Goal: Browse casually

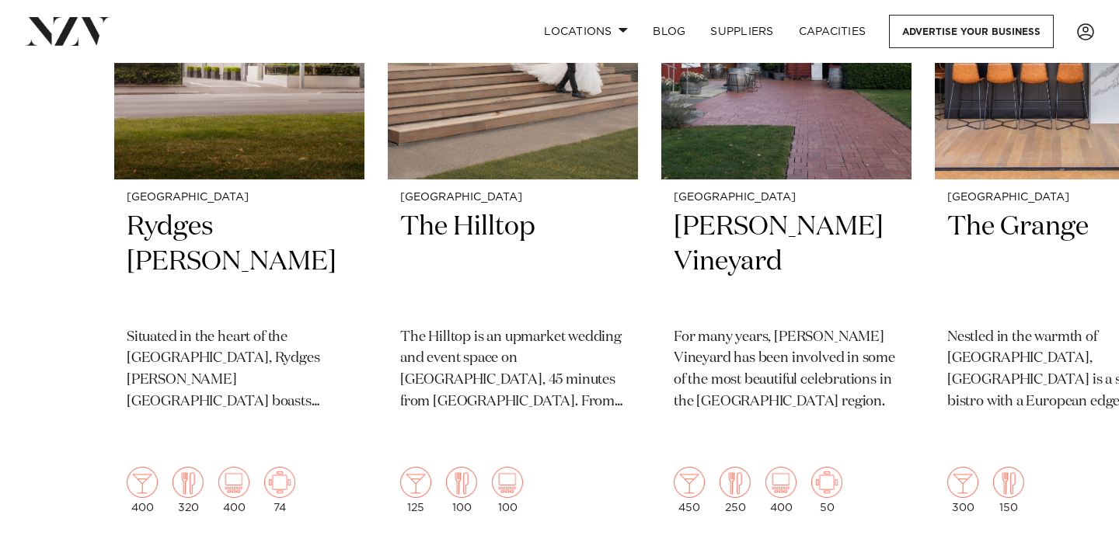
scroll to position [759, 0]
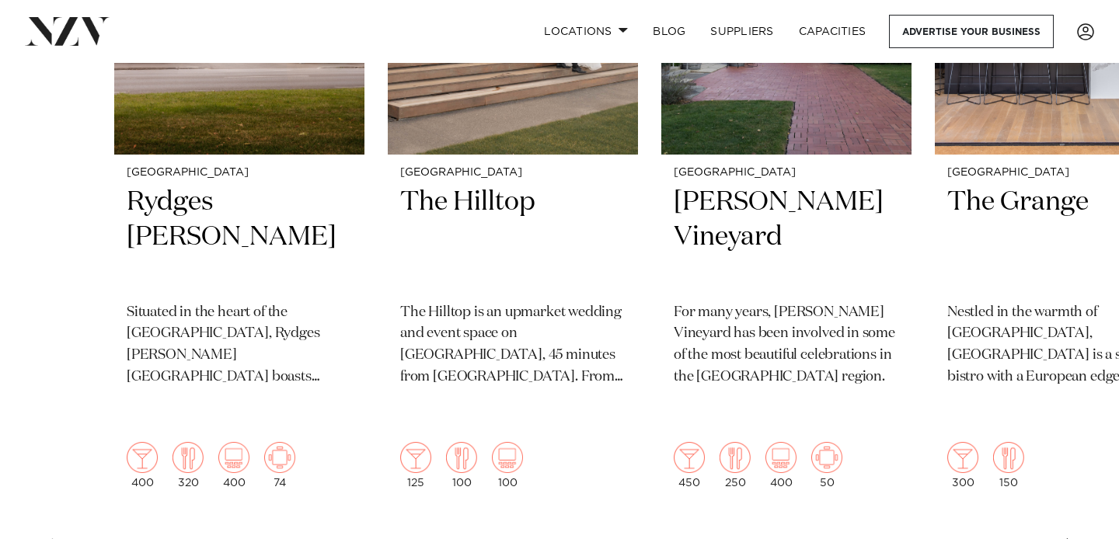
click at [1082, 529] on swiper-container "Christchurch Rydges [PERSON_NAME] Situated in the heart of the garden city, Ryd…" at bounding box center [559, 197] width 1119 height 757
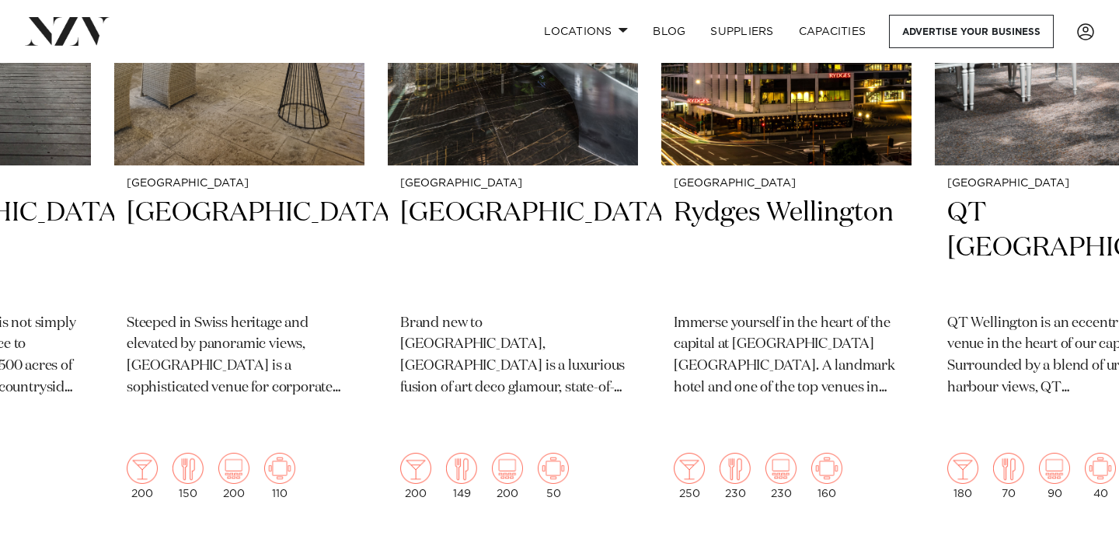
scroll to position [797, 0]
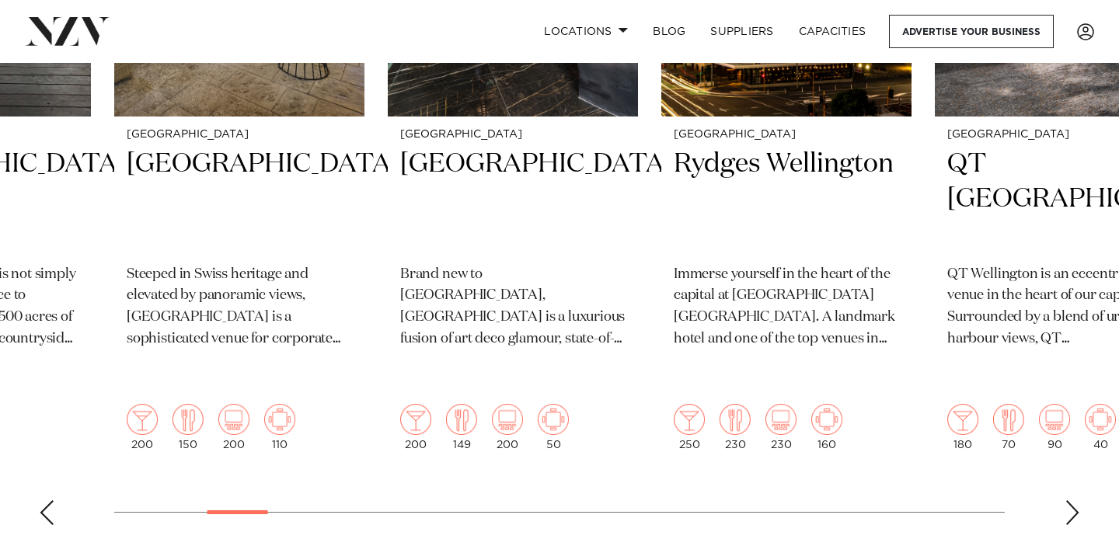
click at [1062, 483] on swiper-container "Christchurch Rydges [PERSON_NAME] Situated in the heart of the garden city, Ryd…" at bounding box center [559, 159] width 1119 height 757
click at [1066, 501] on div "Next slide" at bounding box center [1073, 513] width 16 height 25
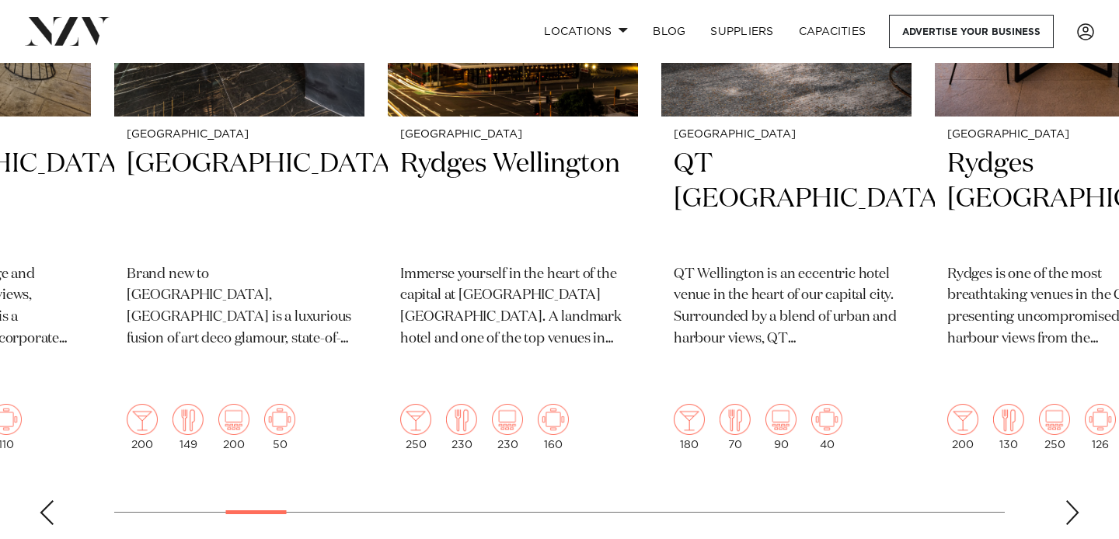
click at [1076, 501] on div "Next slide" at bounding box center [1073, 513] width 16 height 25
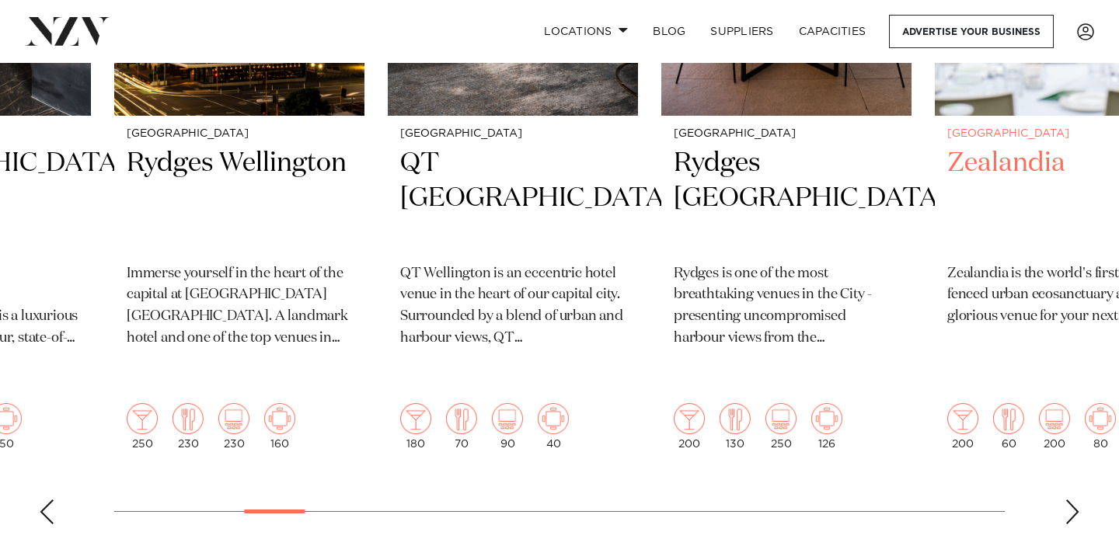
scroll to position [801, 0]
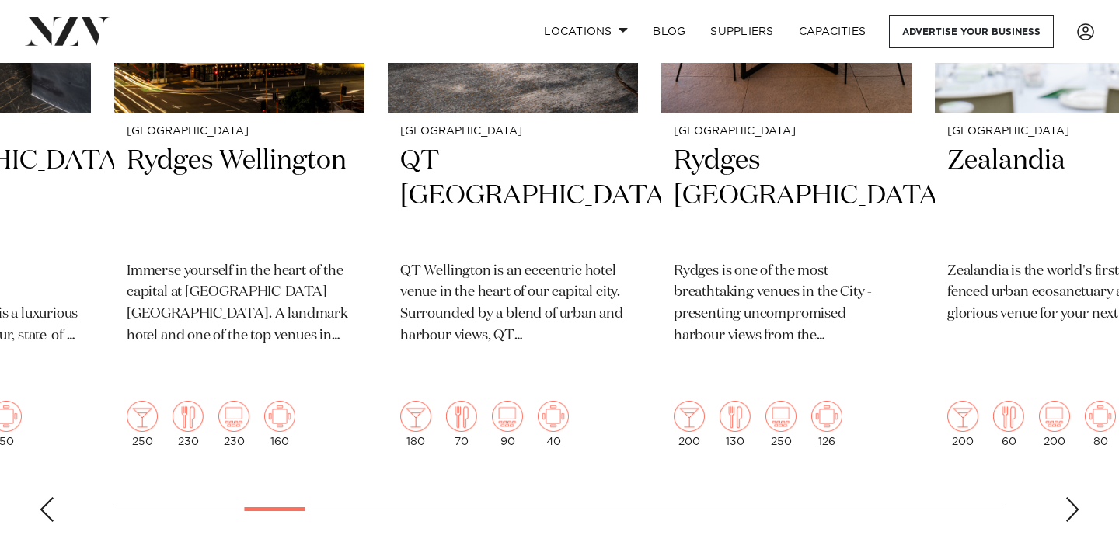
click at [1089, 483] on swiper-container "Christchurch Rydges [PERSON_NAME] Situated in the heart of the garden city, Ryd…" at bounding box center [559, 156] width 1119 height 757
click at [1074, 497] on div "Next slide" at bounding box center [1073, 509] width 16 height 25
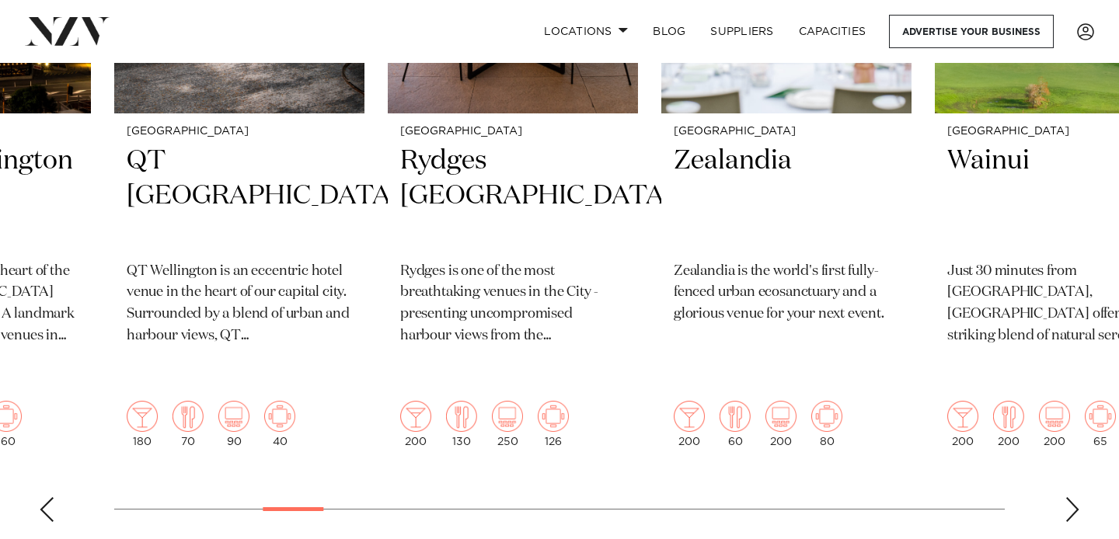
click at [1074, 497] on div "Next slide" at bounding box center [1073, 509] width 16 height 25
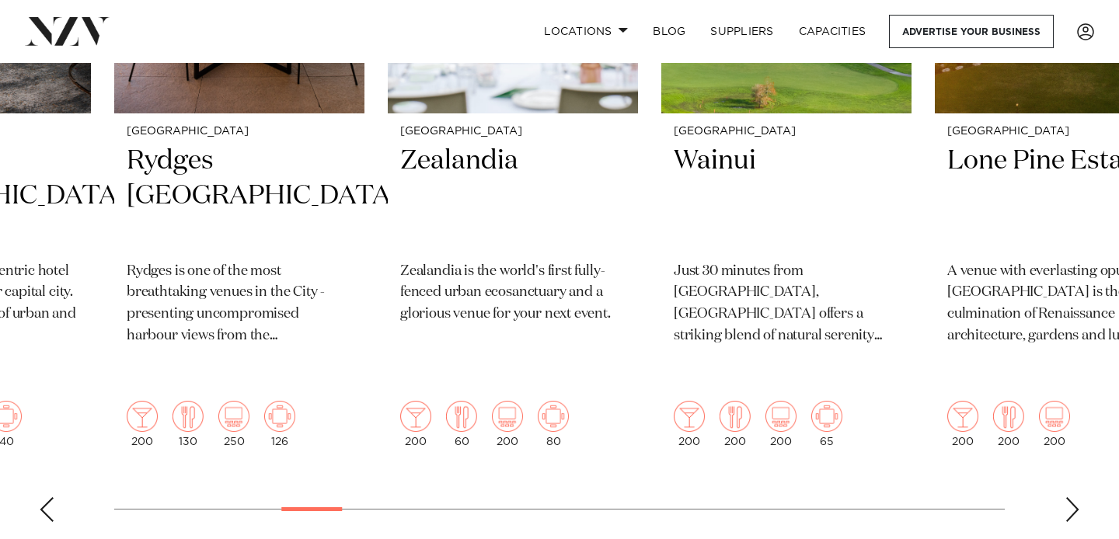
click at [1074, 497] on div "Next slide" at bounding box center [1073, 509] width 16 height 25
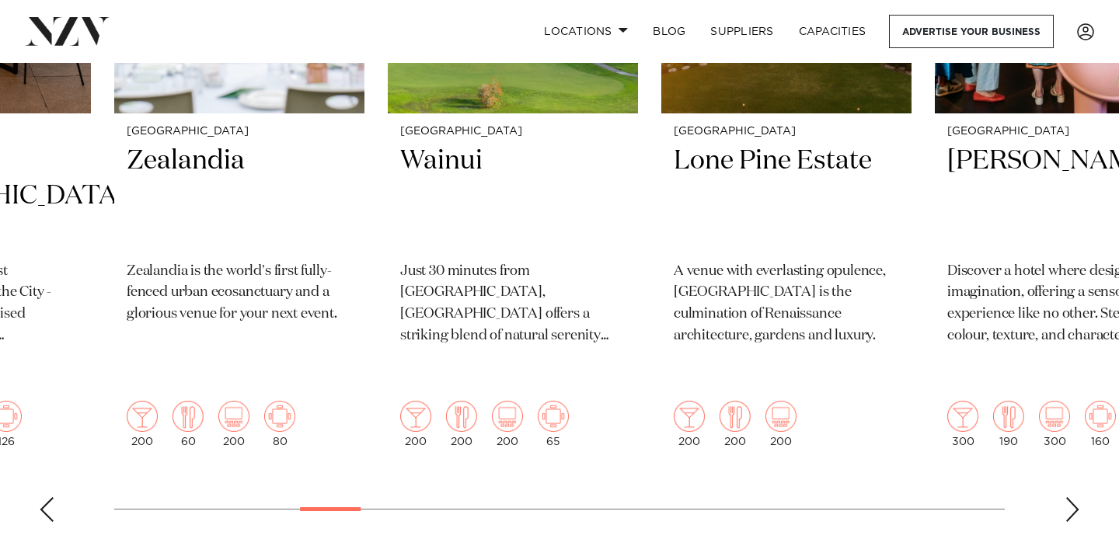
click at [1074, 497] on div "Next slide" at bounding box center [1073, 509] width 16 height 25
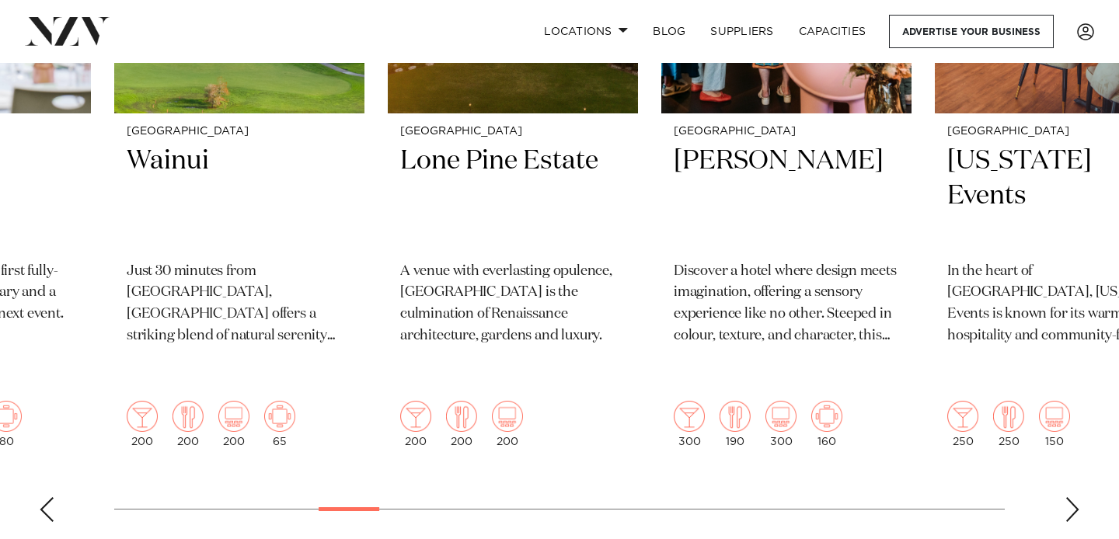
click at [1074, 497] on div "Next slide" at bounding box center [1073, 509] width 16 height 25
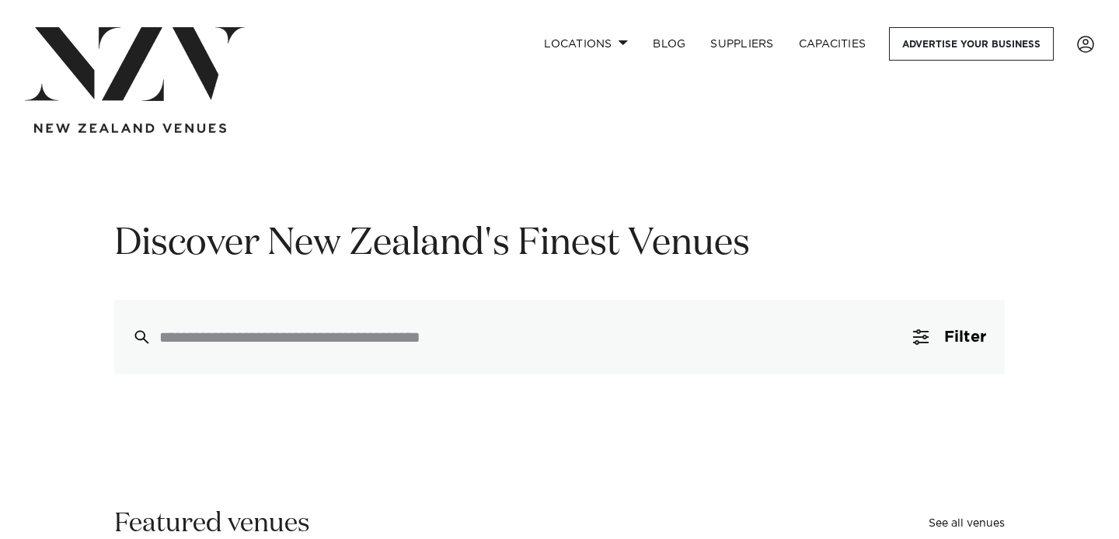
scroll to position [0, 0]
